Goal: Check status

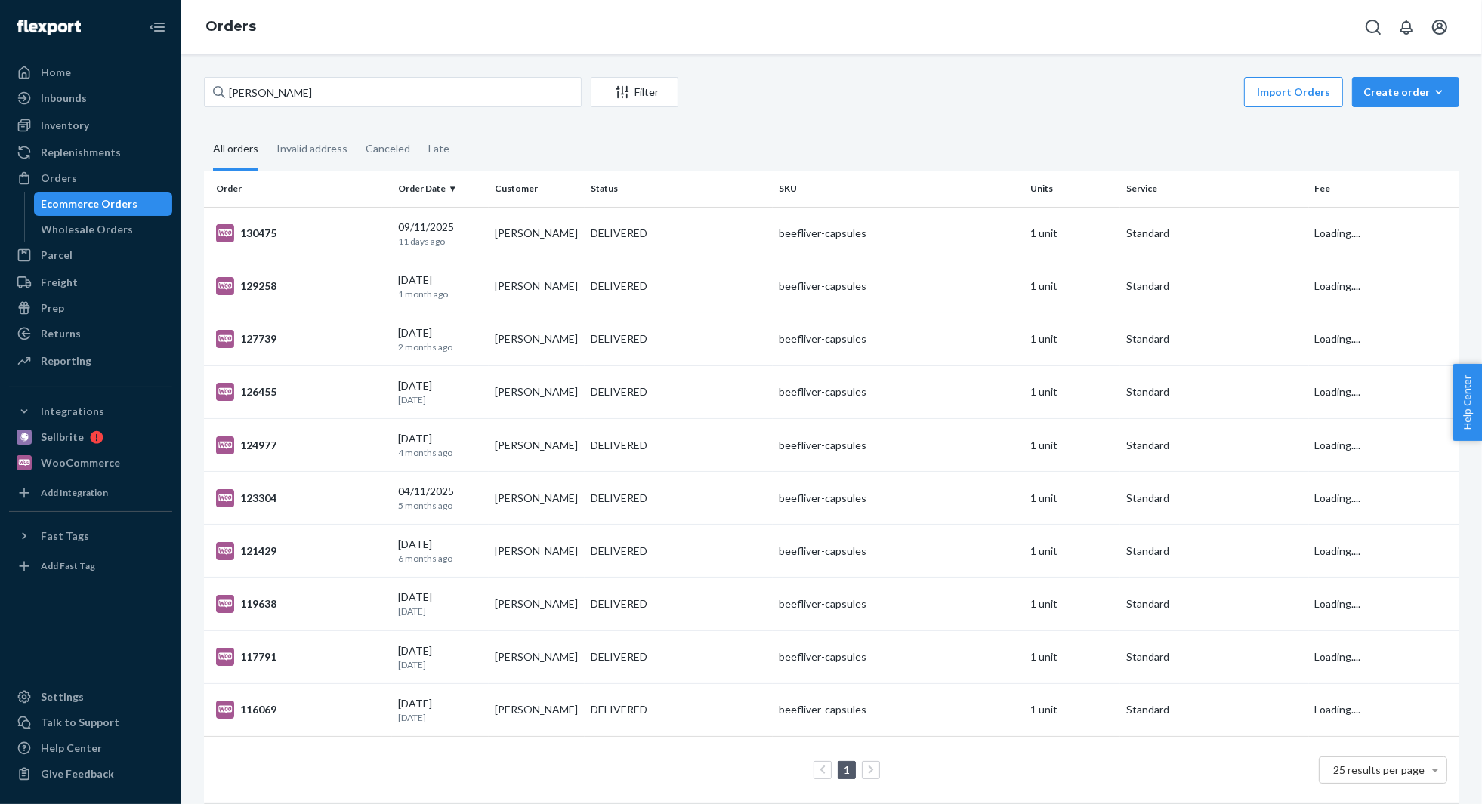
type input "[PERSON_NAME]"
click at [338, 83] on input "[PERSON_NAME]" at bounding box center [393, 92] width 378 height 30
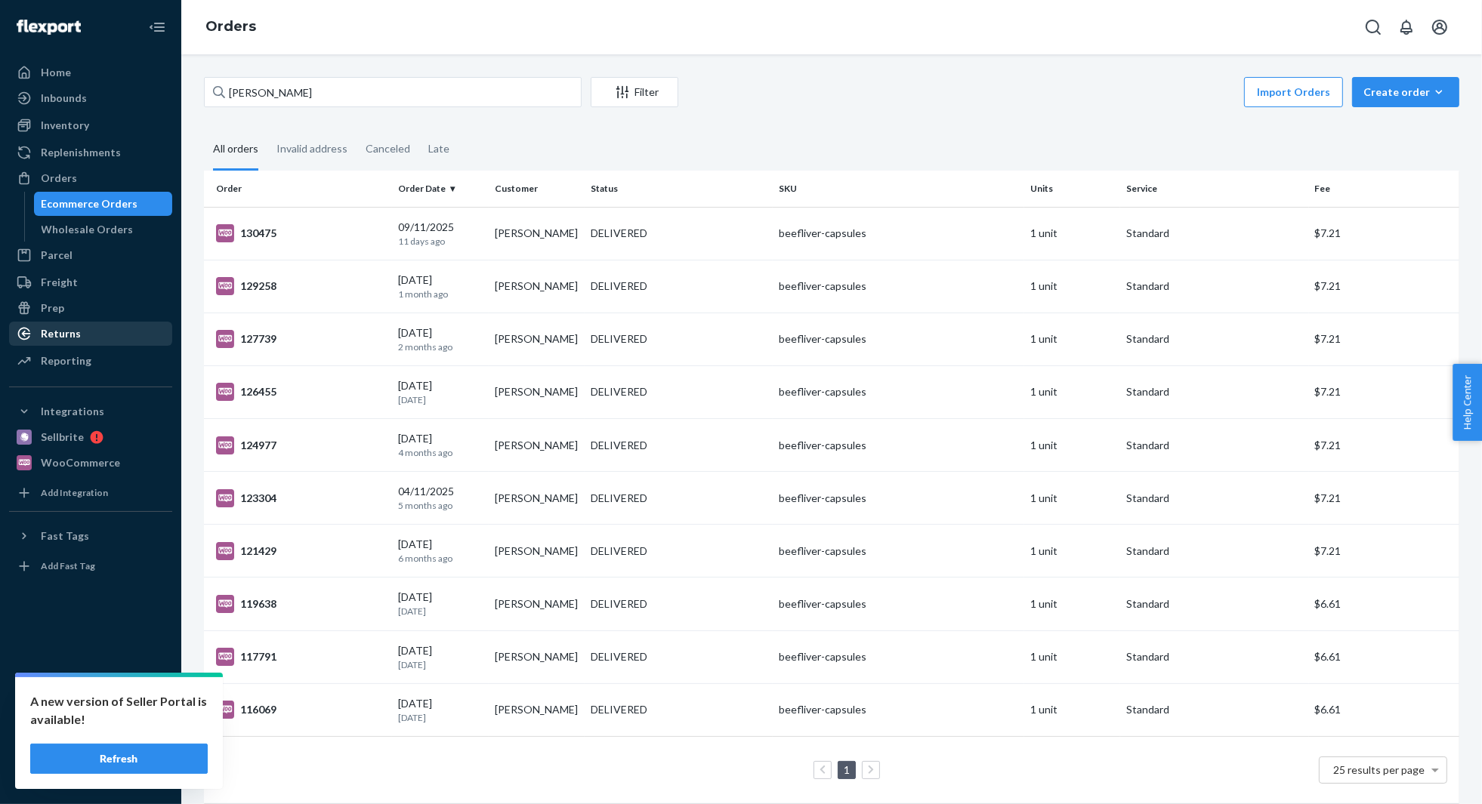
click at [92, 331] on div "Returns" at bounding box center [91, 333] width 160 height 21
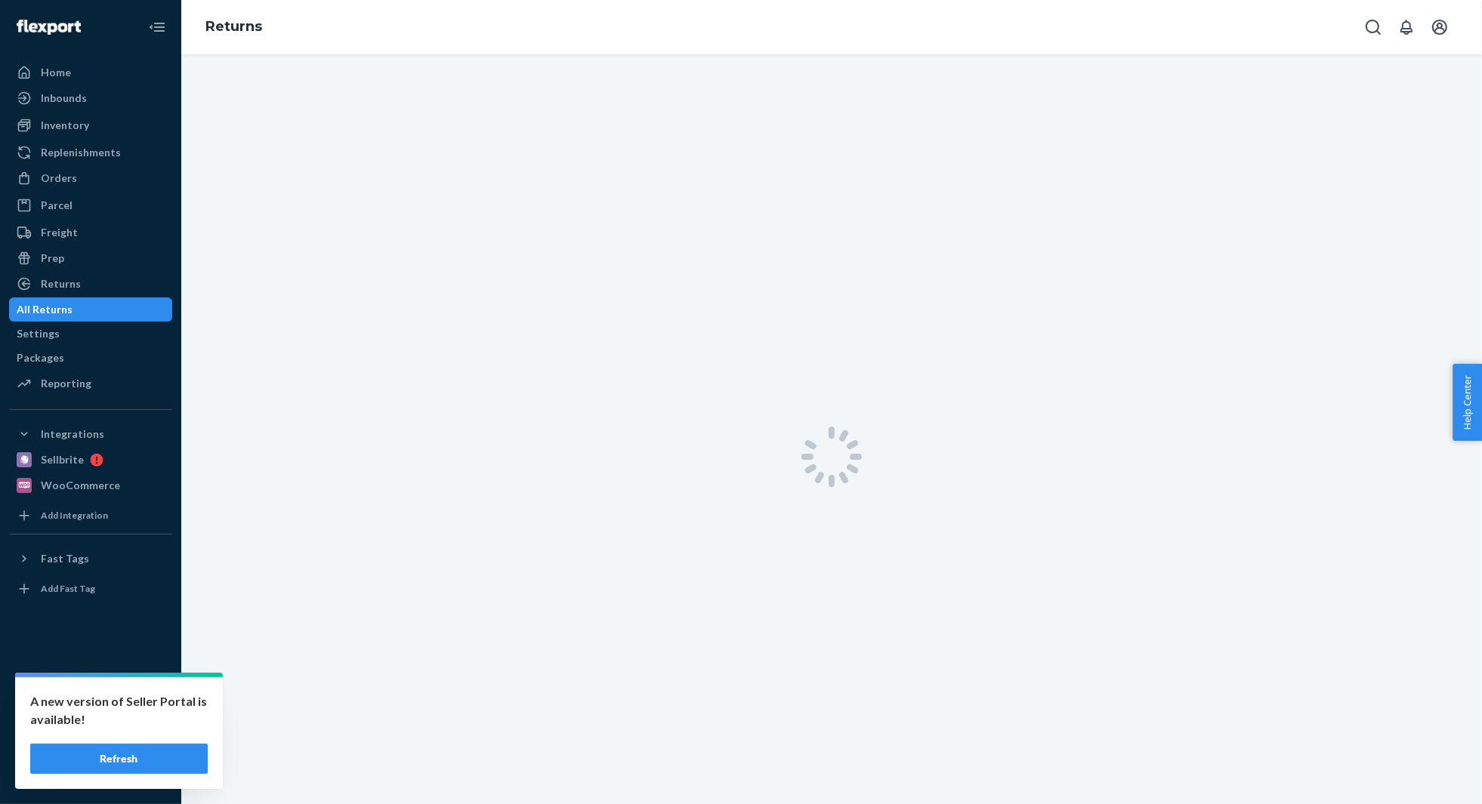
click at [139, 755] on button "Refresh" at bounding box center [119, 759] width 178 height 30
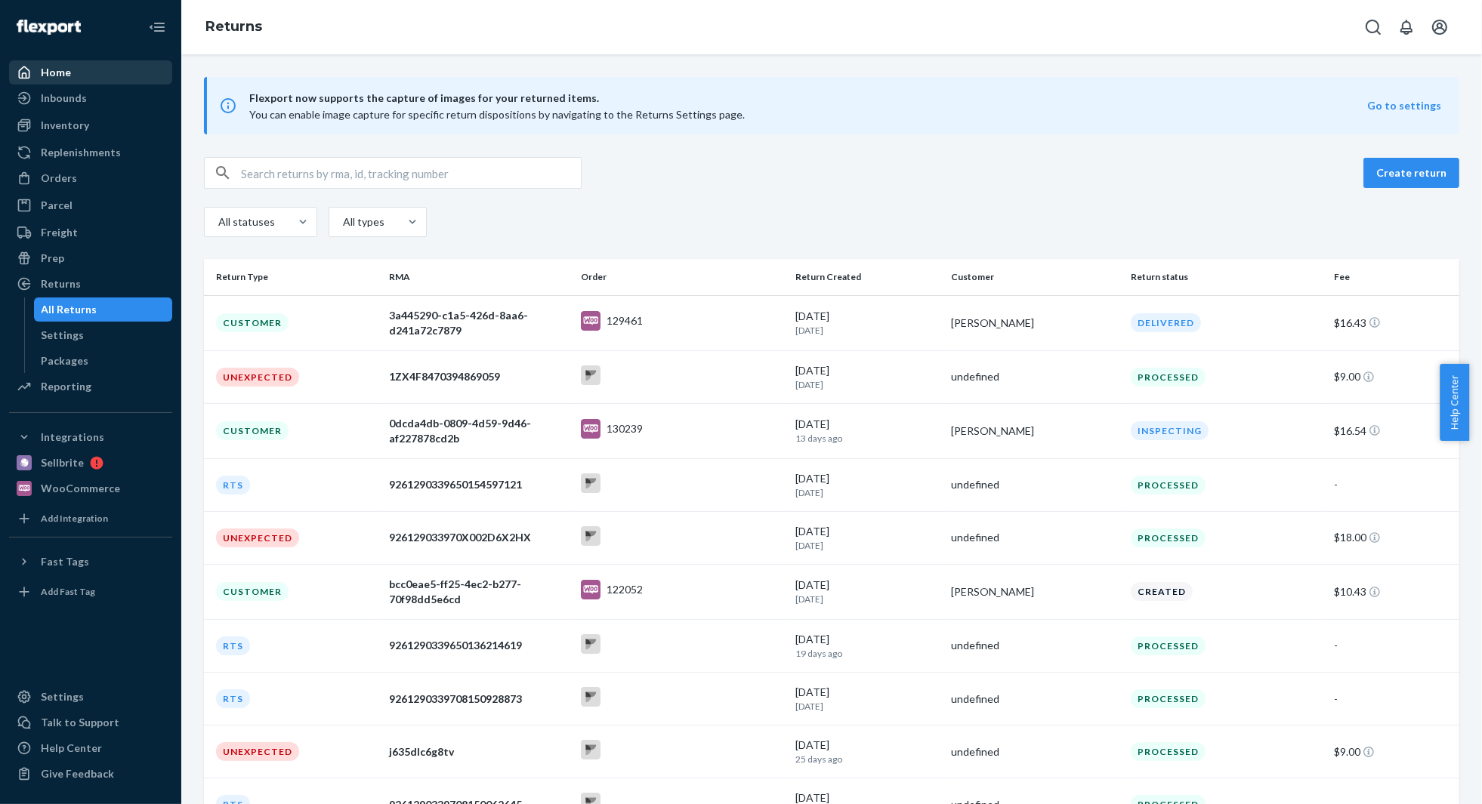
click at [89, 77] on div "Home" at bounding box center [91, 72] width 160 height 21
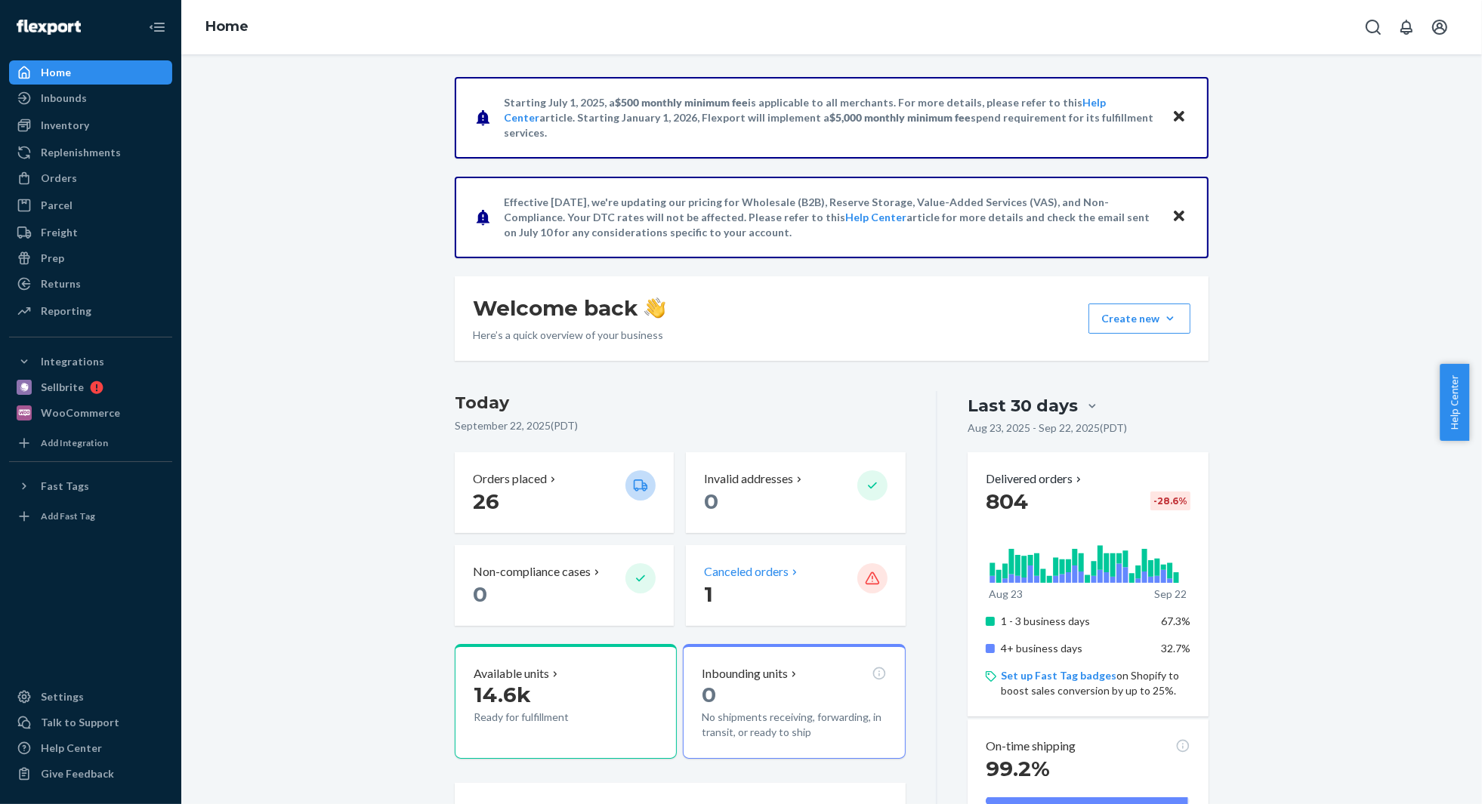
click at [795, 576] on div "Canceled orders" at bounding box center [752, 571] width 97 height 17
